Goal: Task Accomplishment & Management: Manage account settings

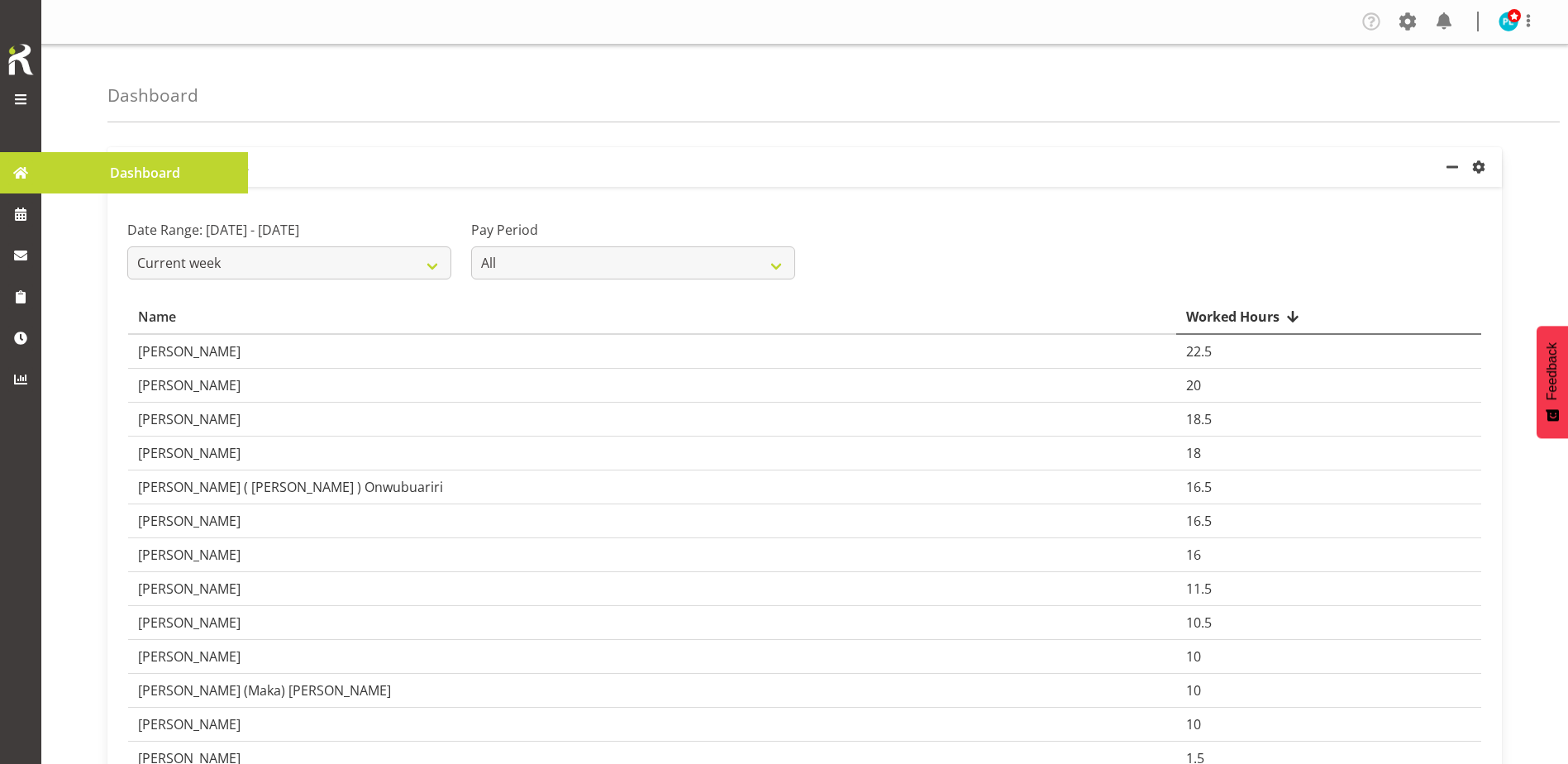
click at [21, 106] on span at bounding box center [21, 99] width 20 height 20
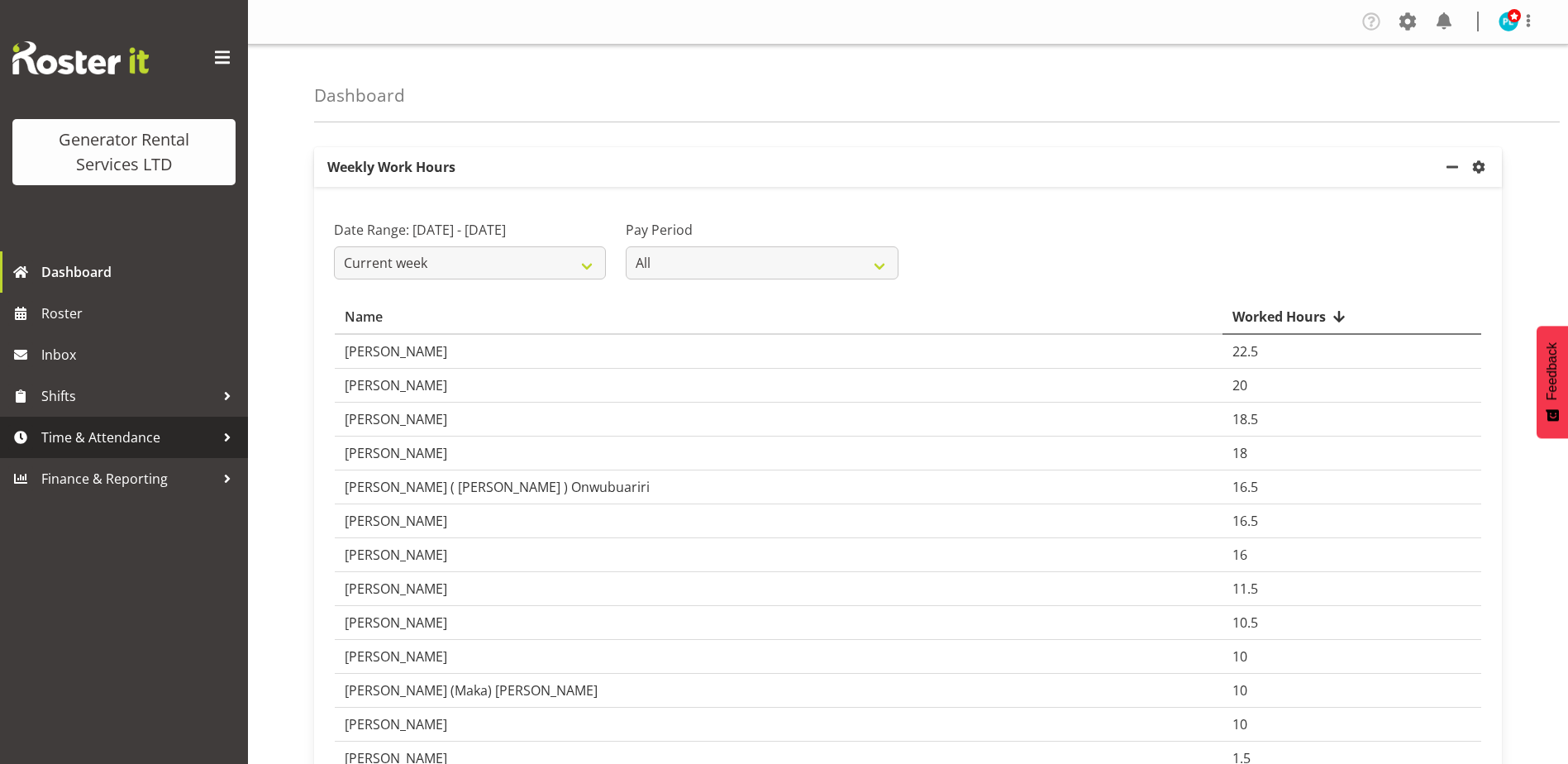
click at [62, 437] on span "Time & Attendance" at bounding box center [128, 437] width 174 height 25
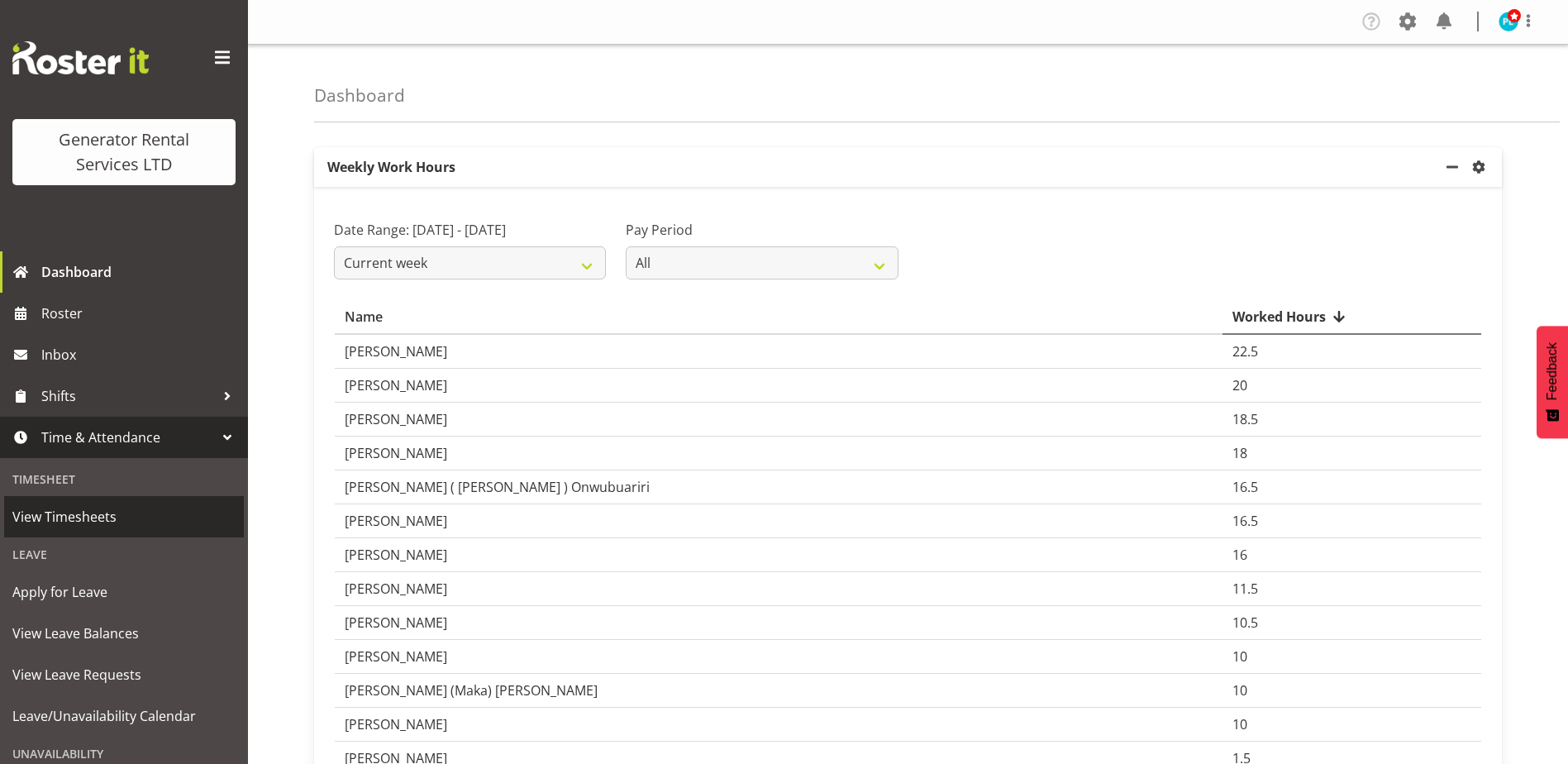
click at [60, 515] on span "View Timesheets" at bounding box center [124, 517] width 223 height 25
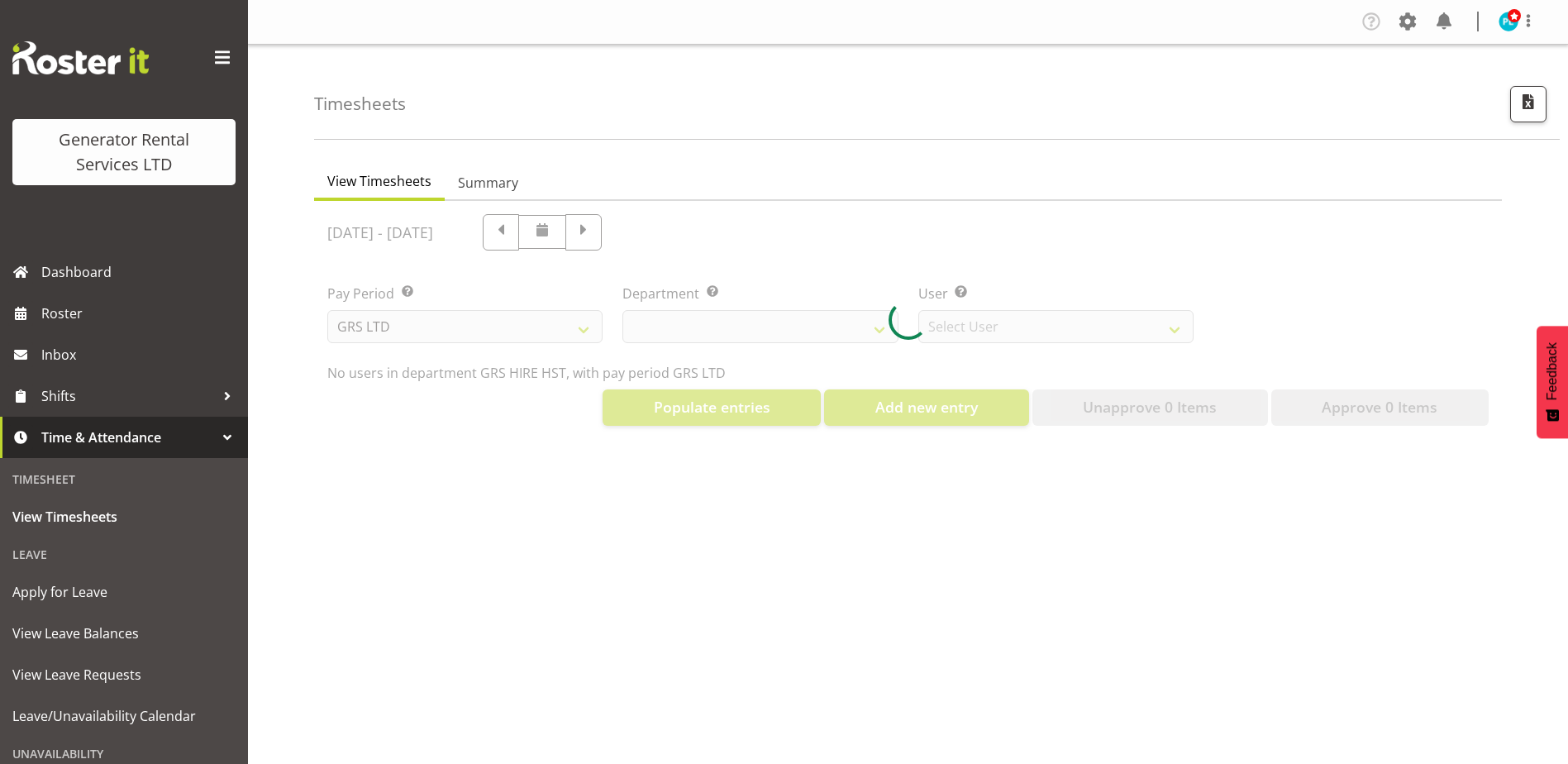
select select "22"
select select "149"
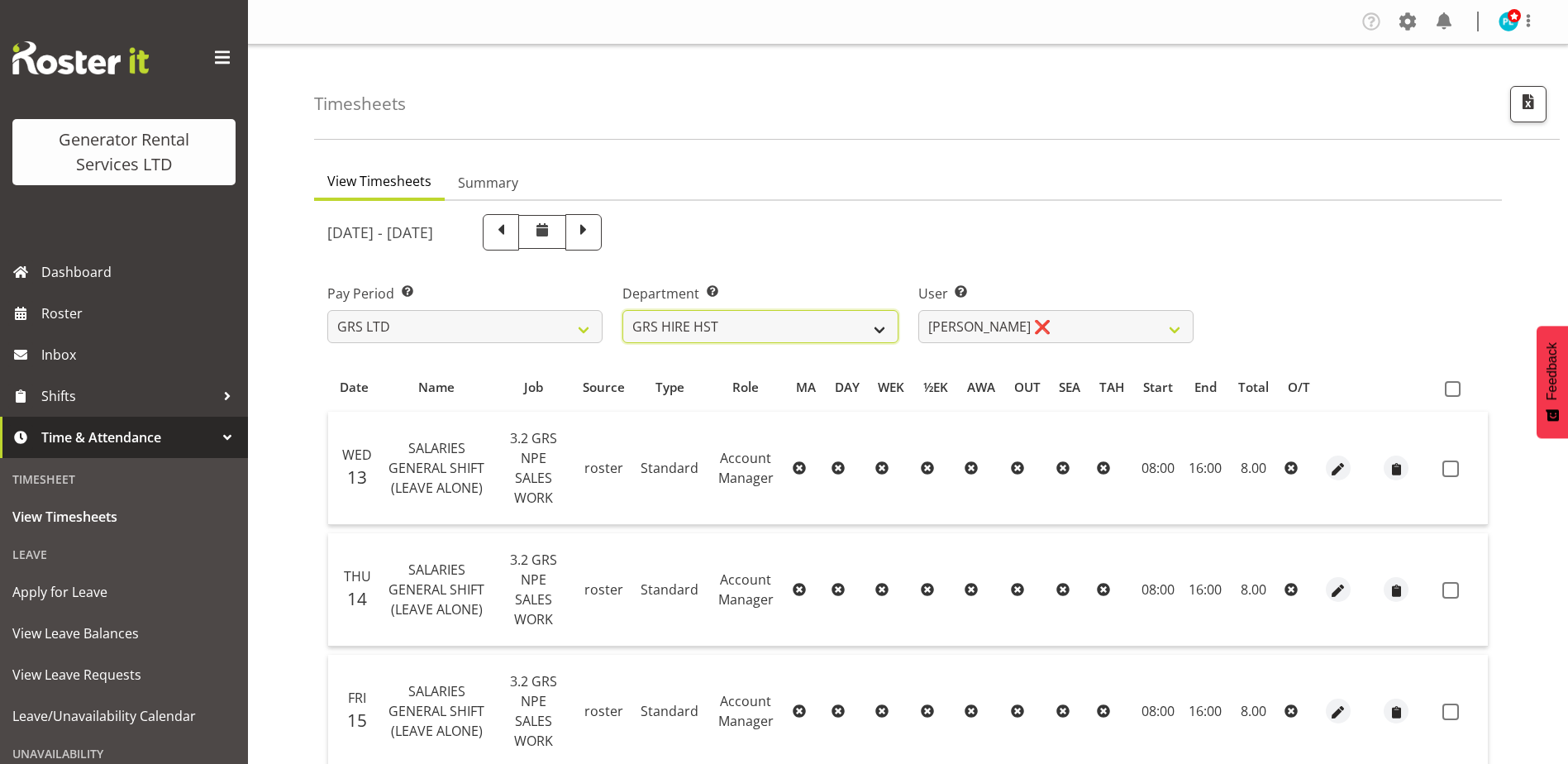
drag, startPoint x: 725, startPoint y: 324, endPoint x: 745, endPoint y: 346, distance: 29.7
click at [725, 324] on select "GRS ADMIN AKL GRS ADMIN TGA GRS ENGINEERING AKL GRS HIRE AKL GRS HIRE HST GRS H…" at bounding box center [760, 327] width 275 height 33
click at [622, 310] on select "GRS ADMIN AKL GRS ADMIN TGA GRS ENGINEERING AKL GRS HIRE AKL GRS HIRE HST GRS H…" at bounding box center [760, 327] width 275 height 33
click at [1166, 330] on select "[PERSON_NAME] ❌ [PERSON_NAME] ✔ [PERSON_NAME] ✔" at bounding box center [1055, 327] width 275 height 33
click at [819, 321] on select "GRS ADMIN AKL GRS ADMIN TGA GRS ENGINEERING AKL GRS HIRE AKL GRS HIRE HST GRS H…" at bounding box center [760, 327] width 275 height 33
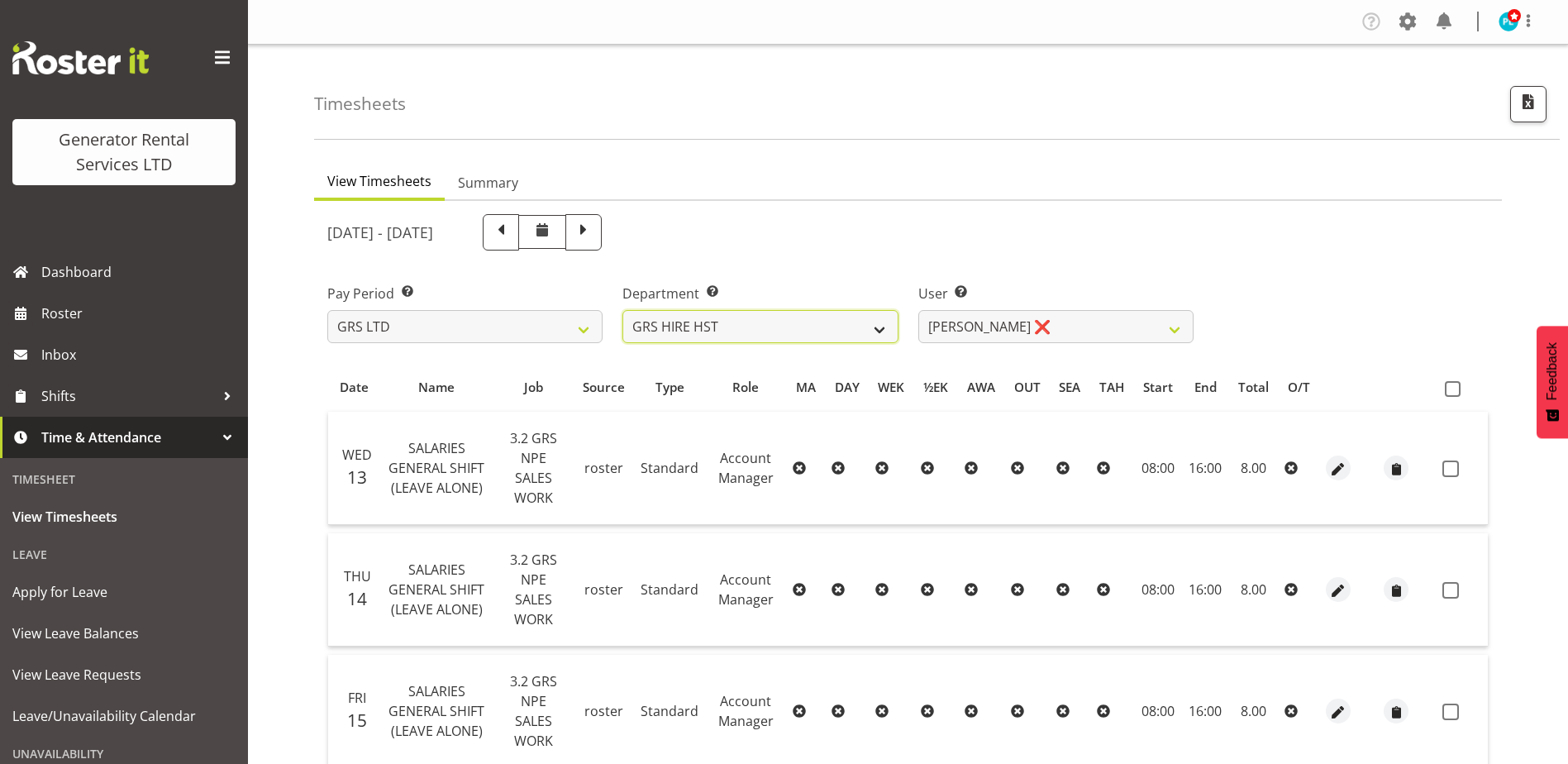
select select "20"
click at [622, 310] on select "GRS ADMIN AKL GRS ADMIN TGA GRS ENGINEERING AKL GRS HIRE AKL GRS HIRE HST GRS H…" at bounding box center [760, 327] width 275 height 33
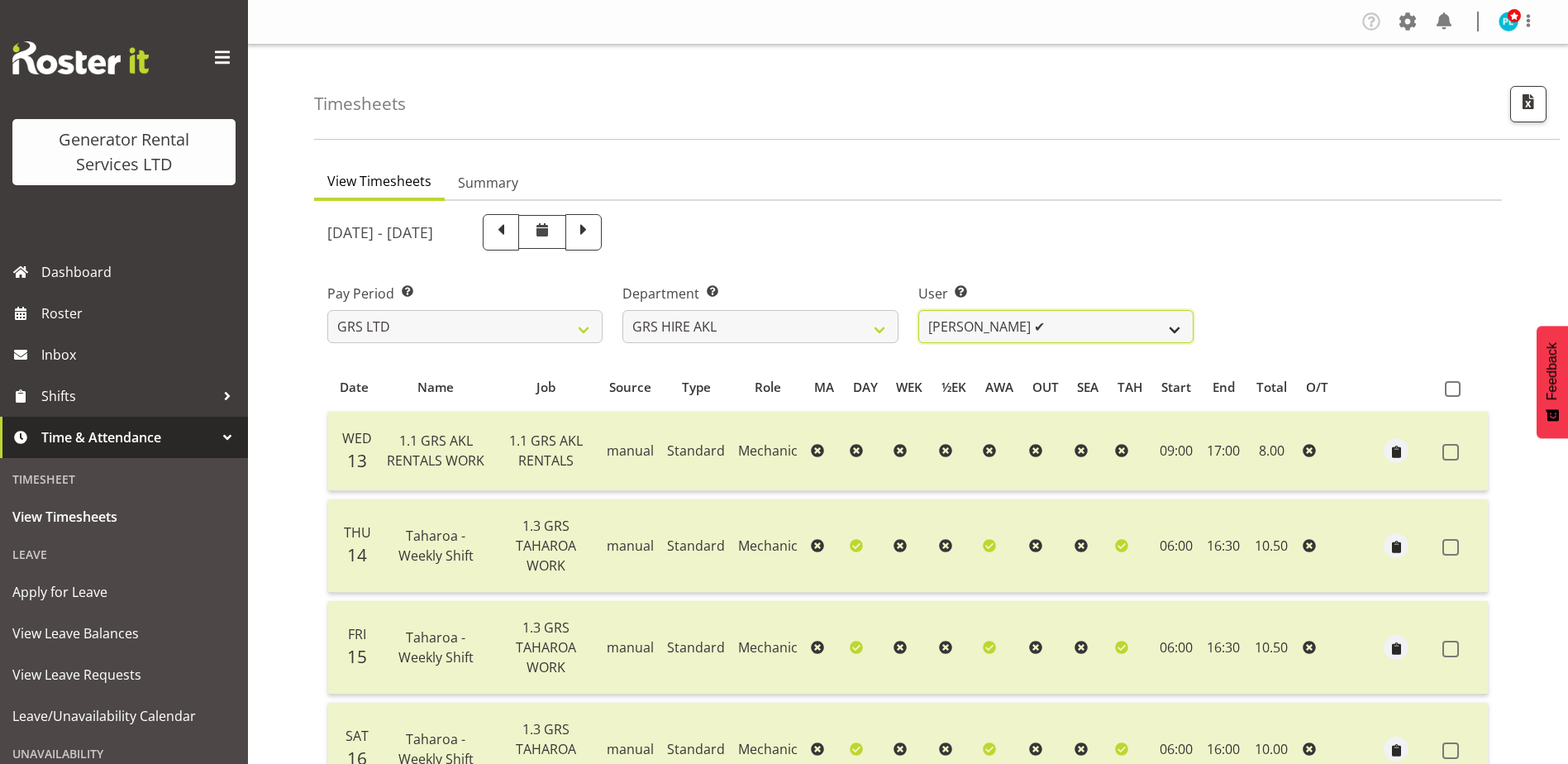
click at [1108, 332] on select "[PERSON_NAME] ✔ [PERSON_NAME] ✔ [PERSON_NAME] ([GEOGRAPHIC_DATA]) [PERSON_NAME]…" at bounding box center [1055, 327] width 275 height 33
select select "155"
click at [918, 310] on select "[PERSON_NAME] ✔ [PERSON_NAME] ✔ [PERSON_NAME] ([GEOGRAPHIC_DATA]) [PERSON_NAME]…" at bounding box center [1055, 327] width 275 height 33
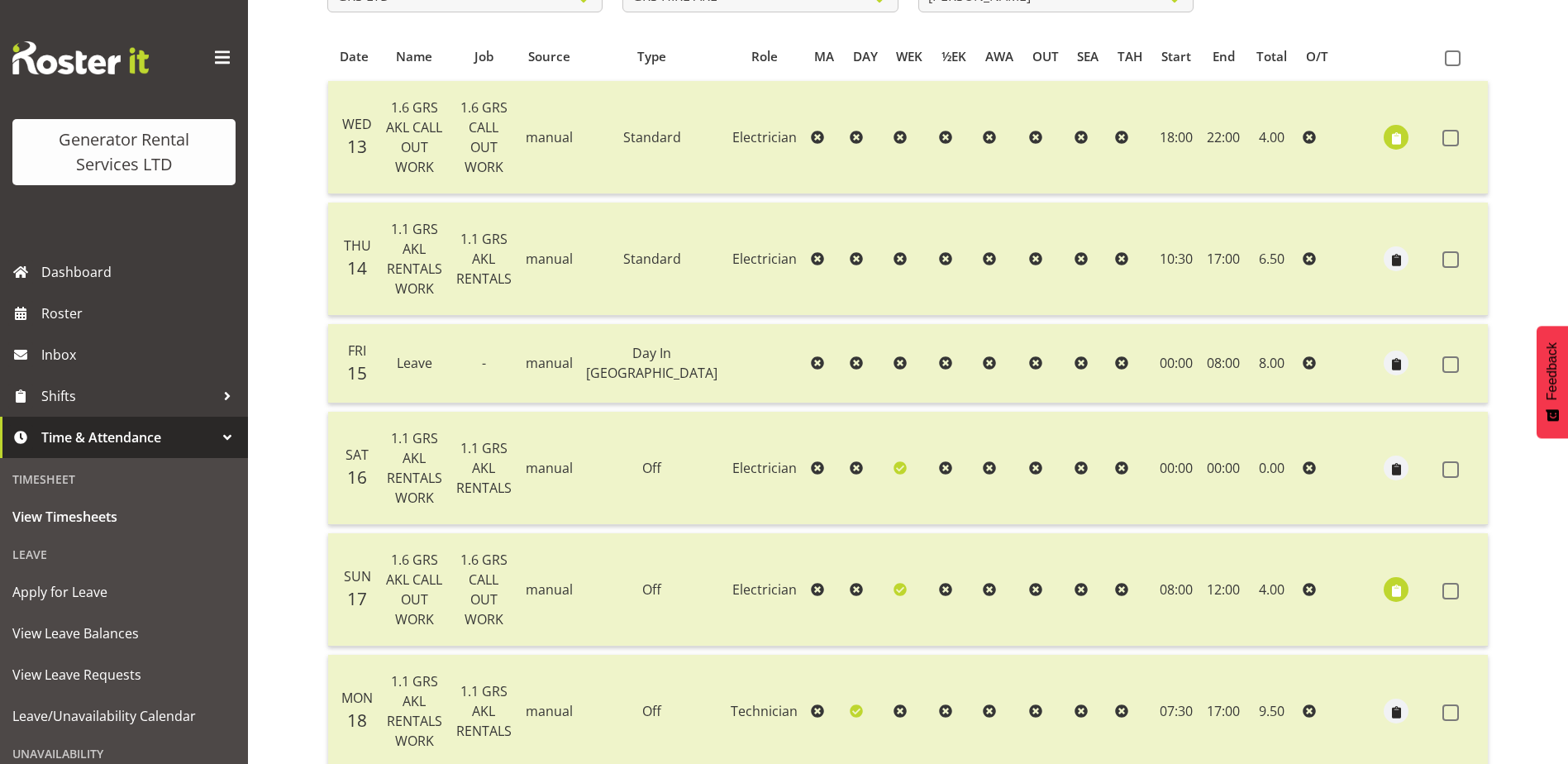
scroll to position [413, 0]
